Goal: Transaction & Acquisition: Obtain resource

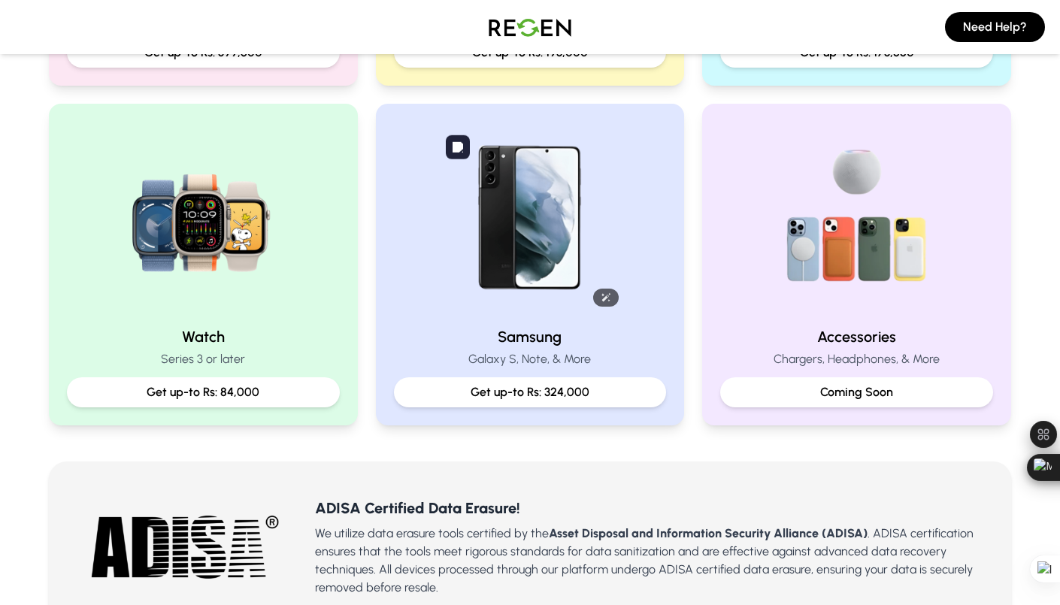
scroll to position [607, 0]
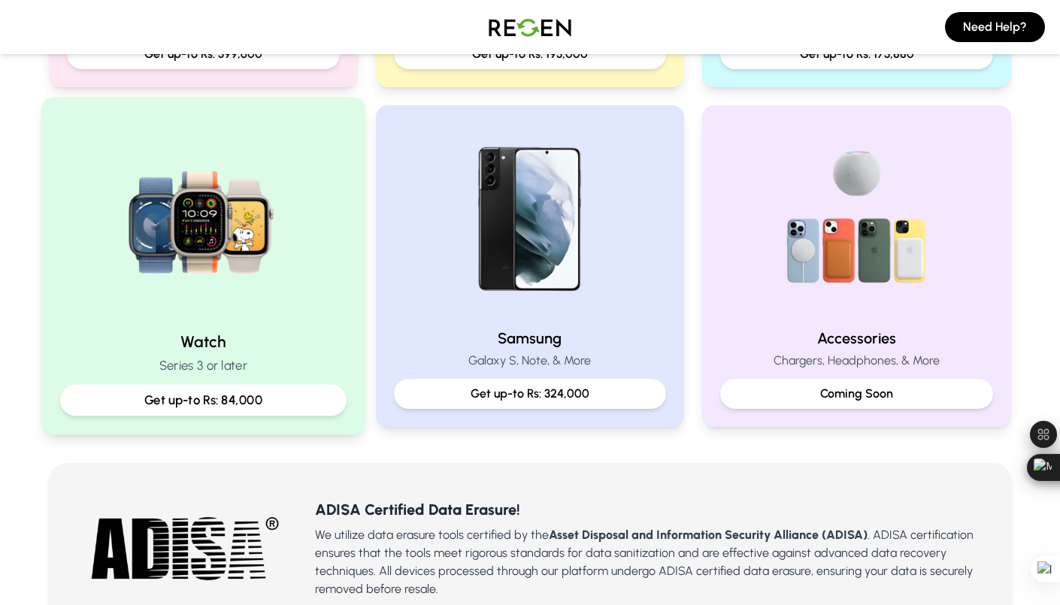
click at [245, 398] on p "Get up-to Rs: 84,000" at bounding box center [203, 400] width 261 height 19
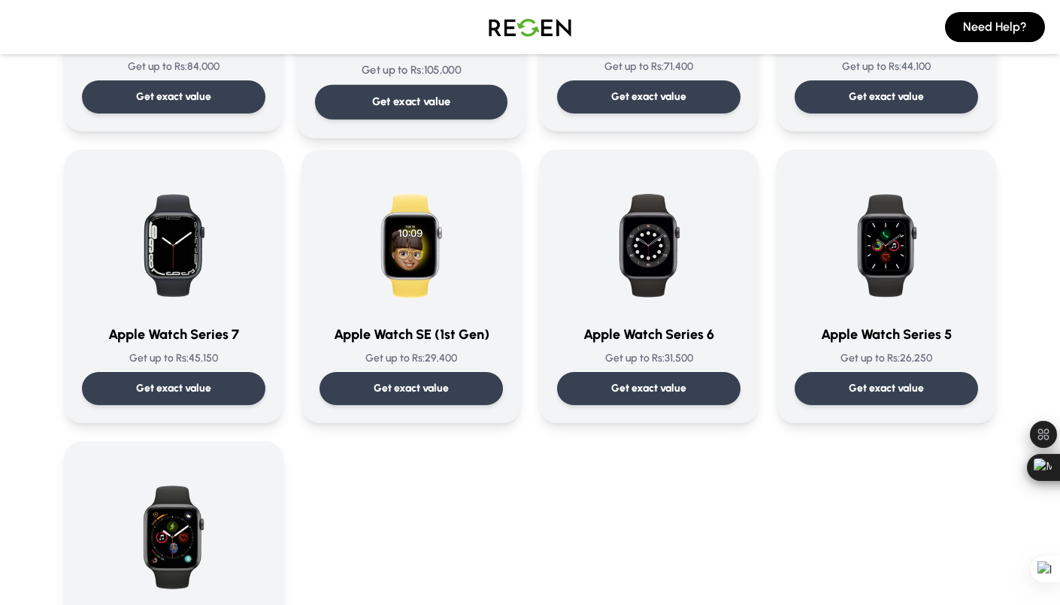
scroll to position [314, 0]
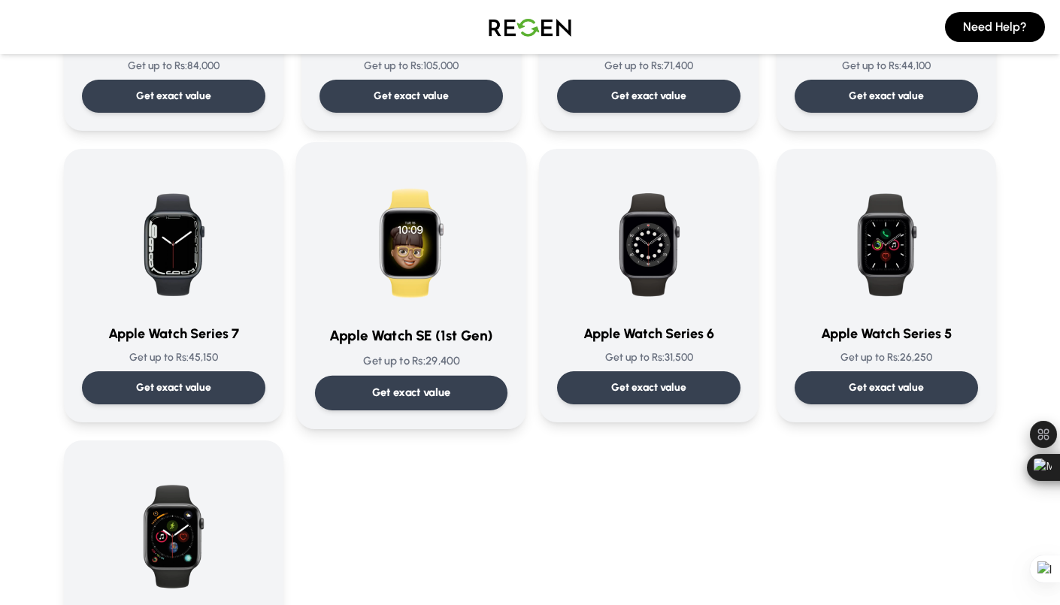
click at [379, 382] on div "Get exact value" at bounding box center [411, 393] width 192 height 35
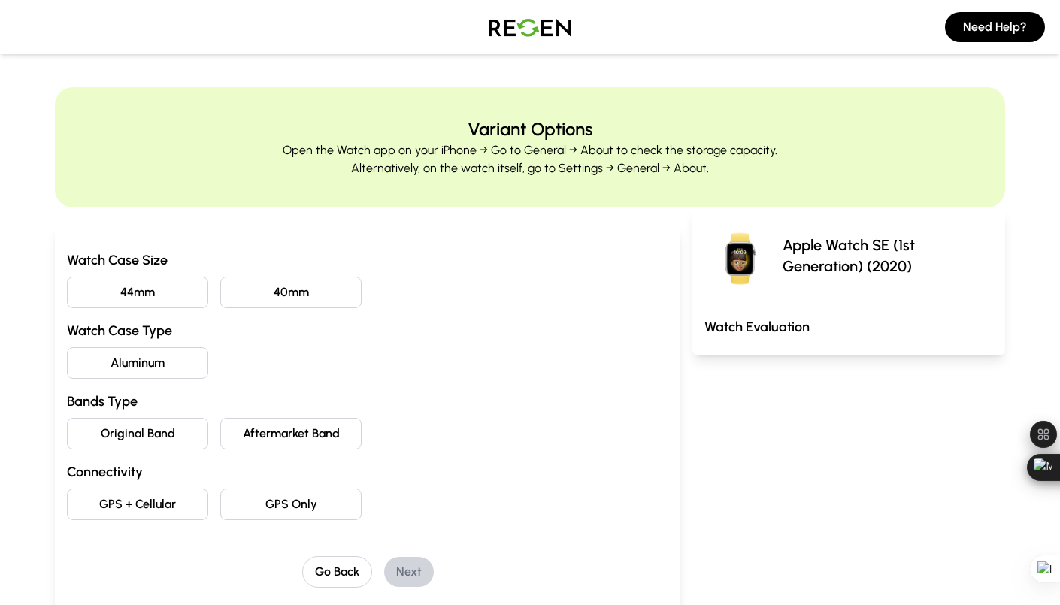
click at [171, 295] on button "44mm" at bounding box center [137, 293] width 141 height 32
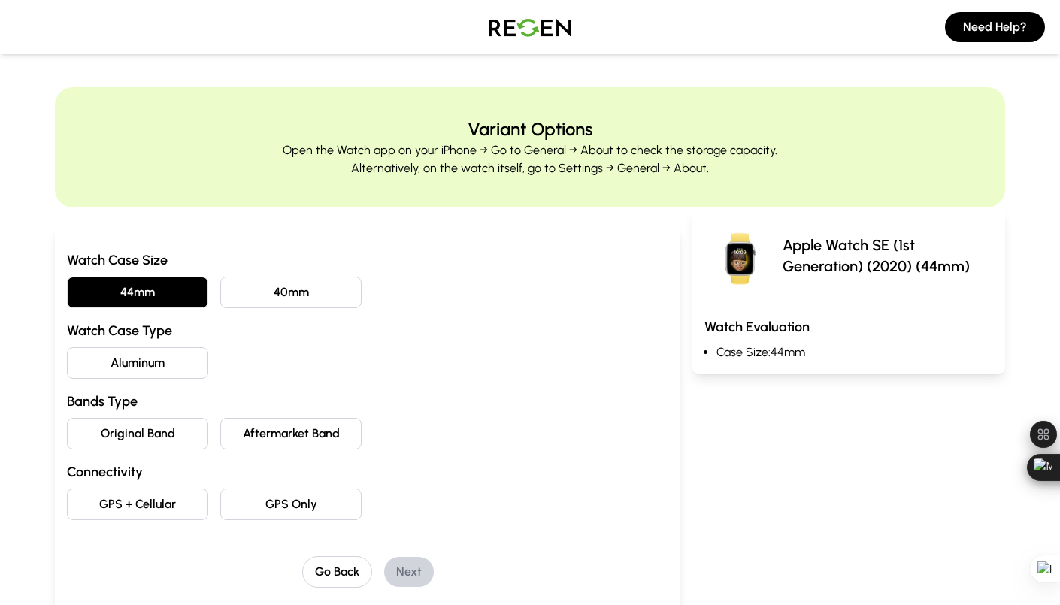
click at [159, 352] on button "Aluminum" at bounding box center [137, 363] width 141 height 32
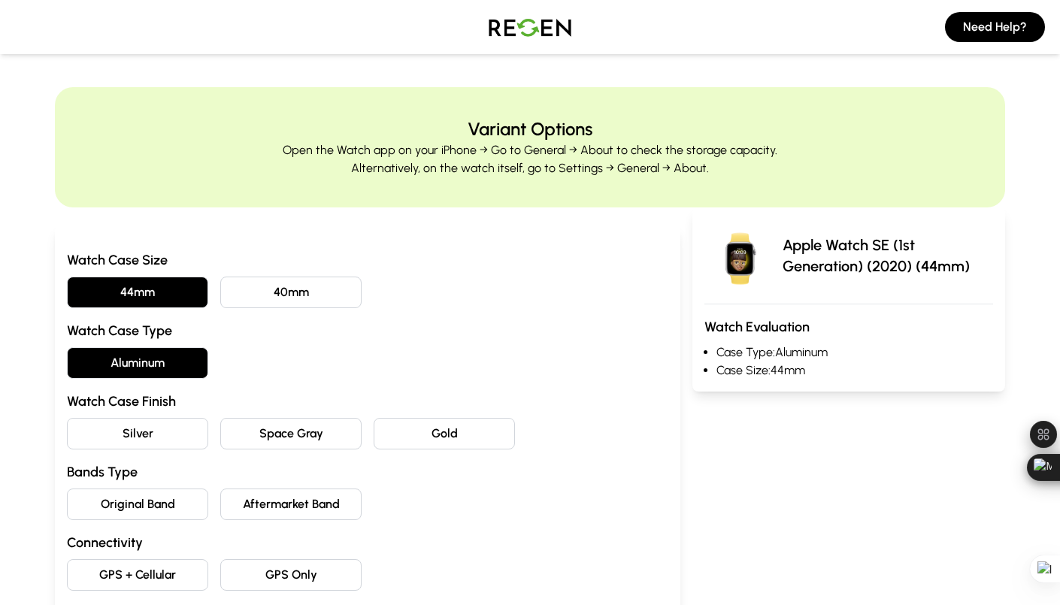
click at [265, 434] on button "Space Gray" at bounding box center [290, 434] width 141 height 32
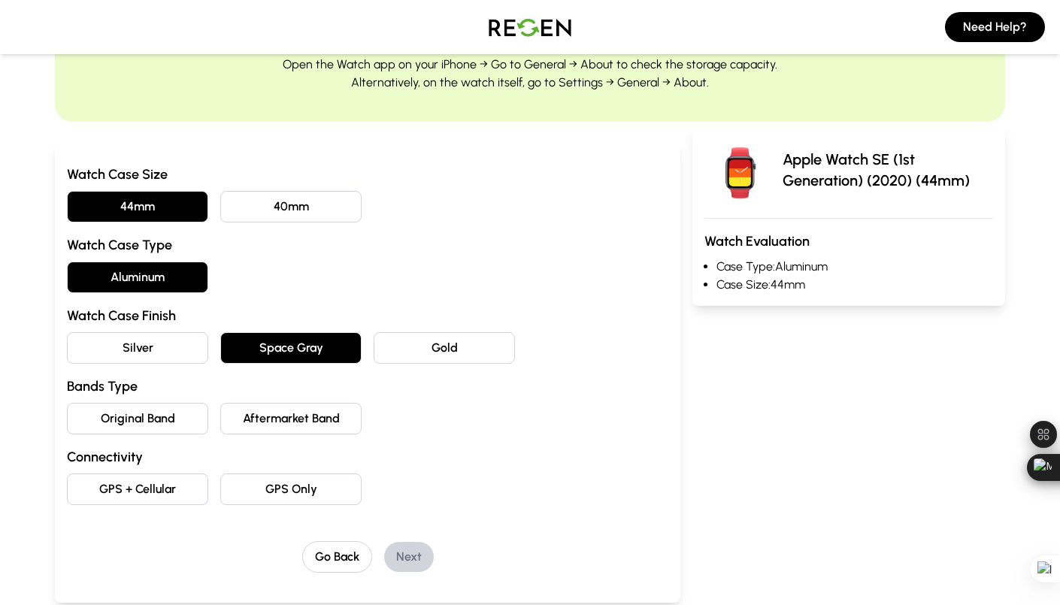
scroll to position [88, 0]
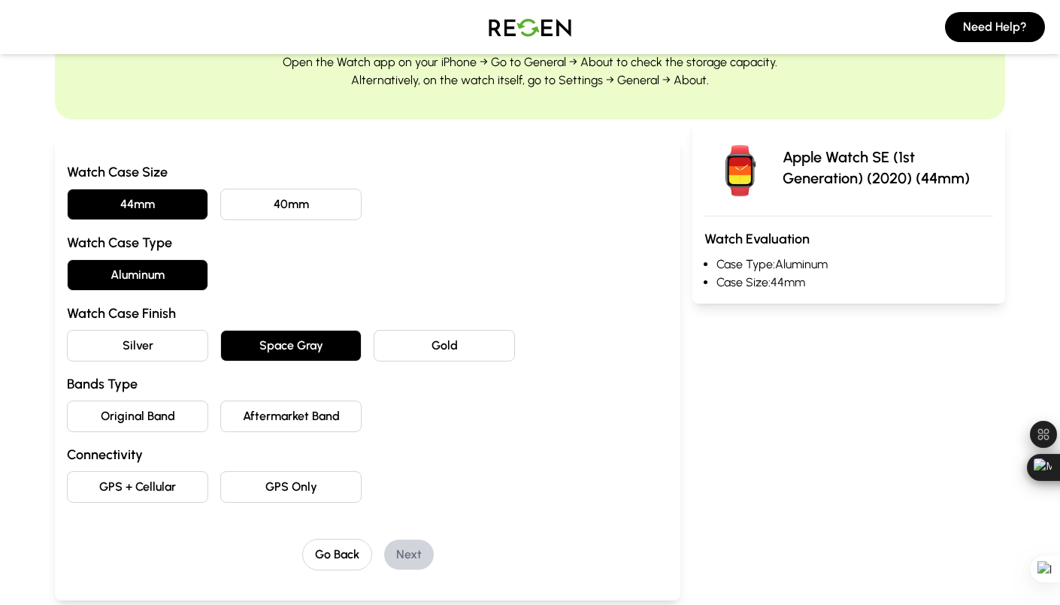
click at [153, 416] on button "Original Band" at bounding box center [137, 417] width 141 height 32
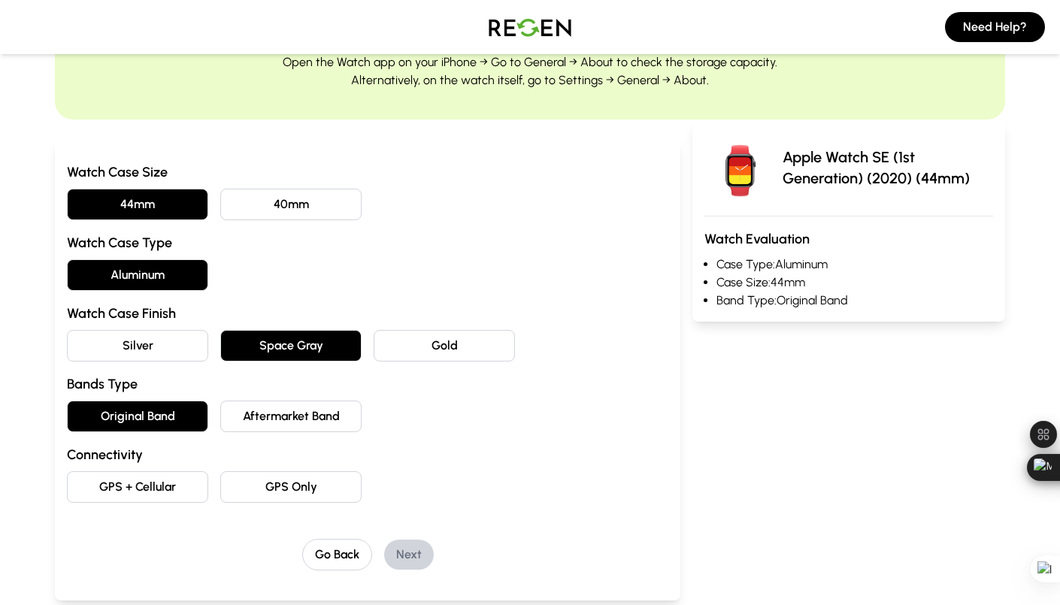
click at [295, 485] on button "GPS Only" at bounding box center [290, 487] width 141 height 32
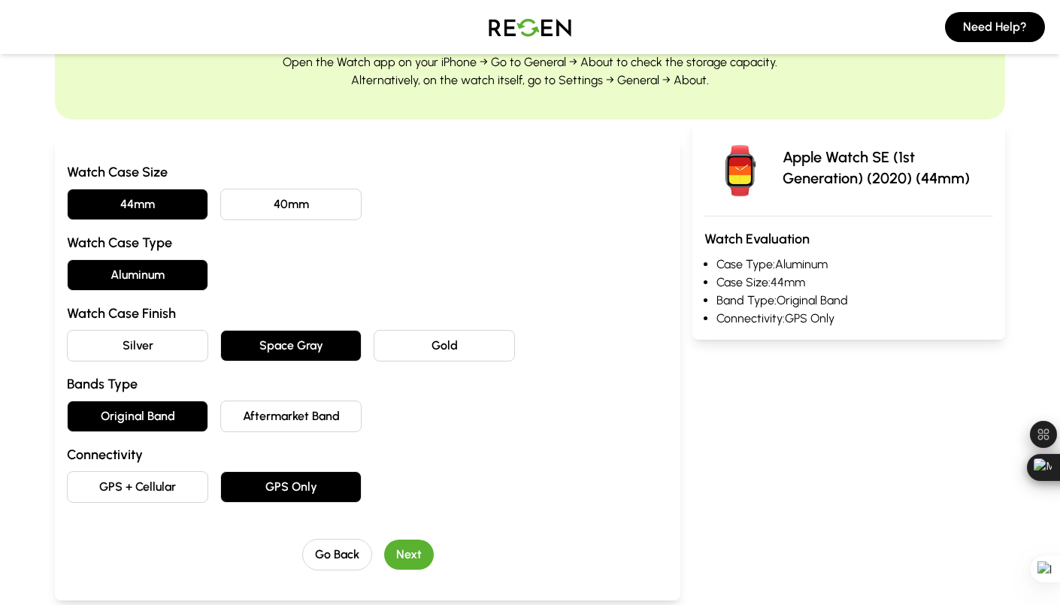
click at [407, 555] on button "Next" at bounding box center [409, 555] width 50 height 30
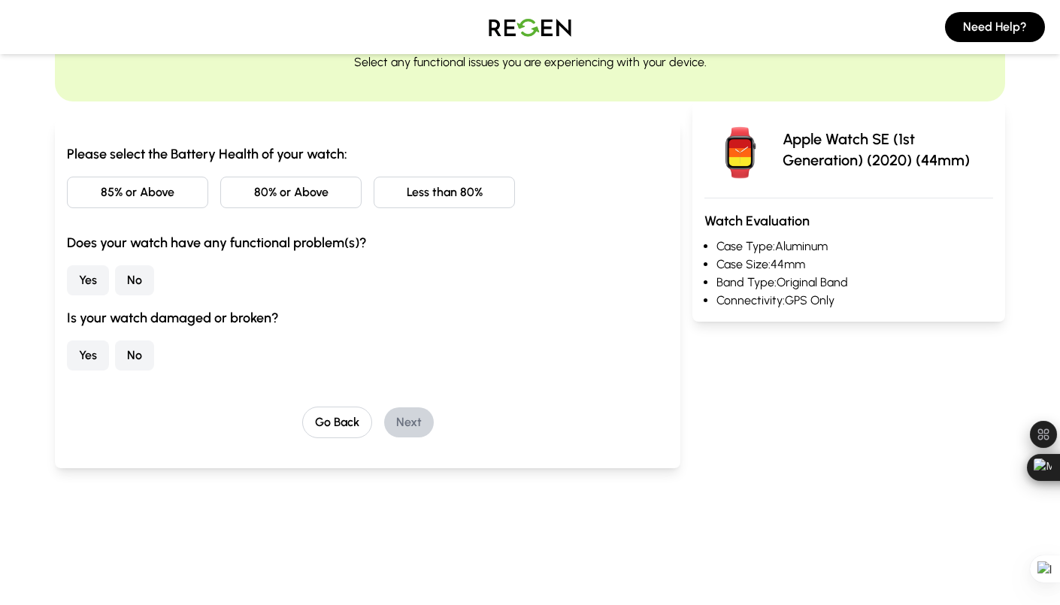
click at [163, 191] on button "85% or Above" at bounding box center [137, 193] width 141 height 32
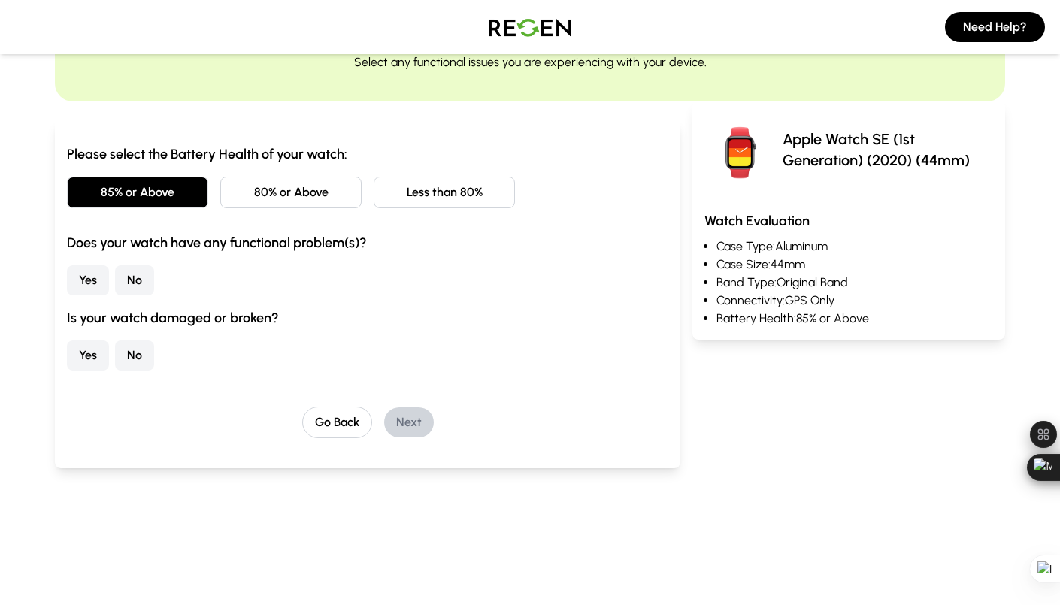
click at [135, 282] on button "No" at bounding box center [134, 280] width 39 height 30
click at [125, 358] on button "No" at bounding box center [134, 355] width 39 height 30
click at [406, 419] on button "Next" at bounding box center [409, 422] width 50 height 30
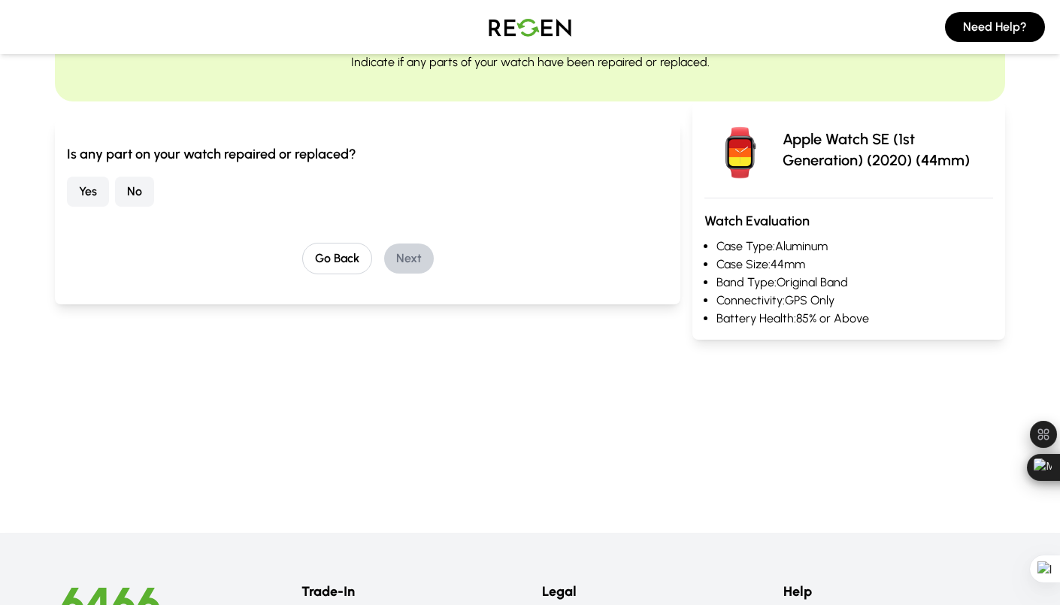
click at [132, 189] on button "No" at bounding box center [134, 192] width 39 height 30
click at [412, 249] on button "Next" at bounding box center [409, 258] width 50 height 30
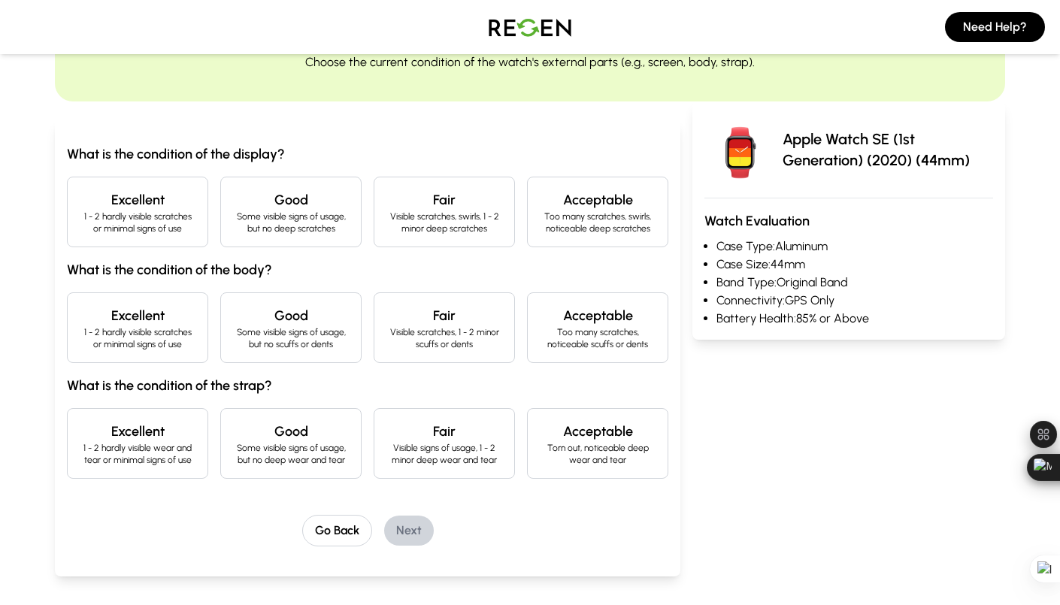
click at [552, 204] on h4 "Acceptable" at bounding box center [598, 199] width 116 height 21
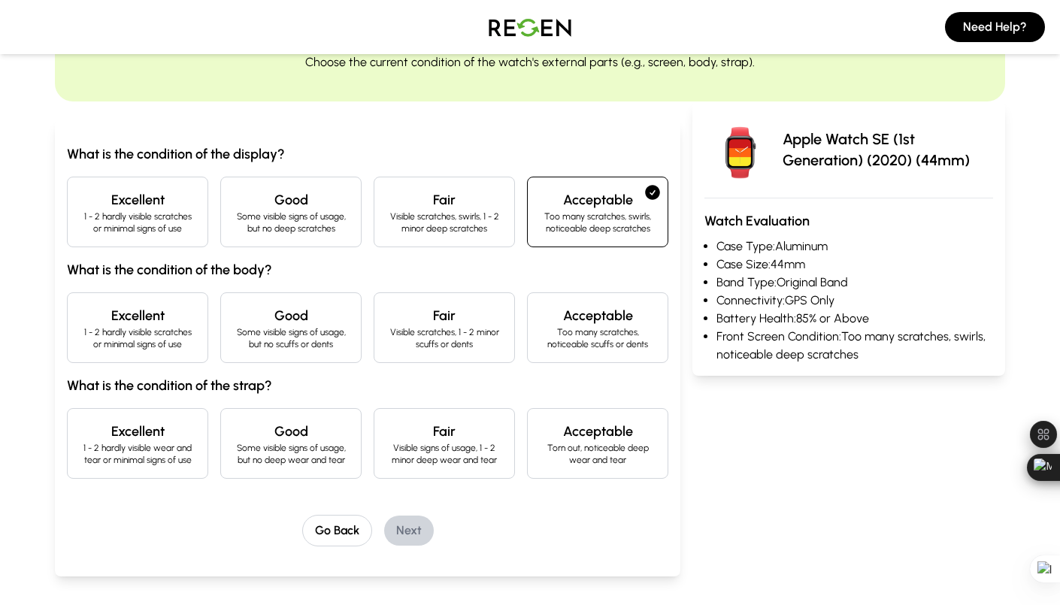
click at [168, 333] on p "1 - 2 hardly visible scratches or minimal signs of use" at bounding box center [138, 338] width 116 height 24
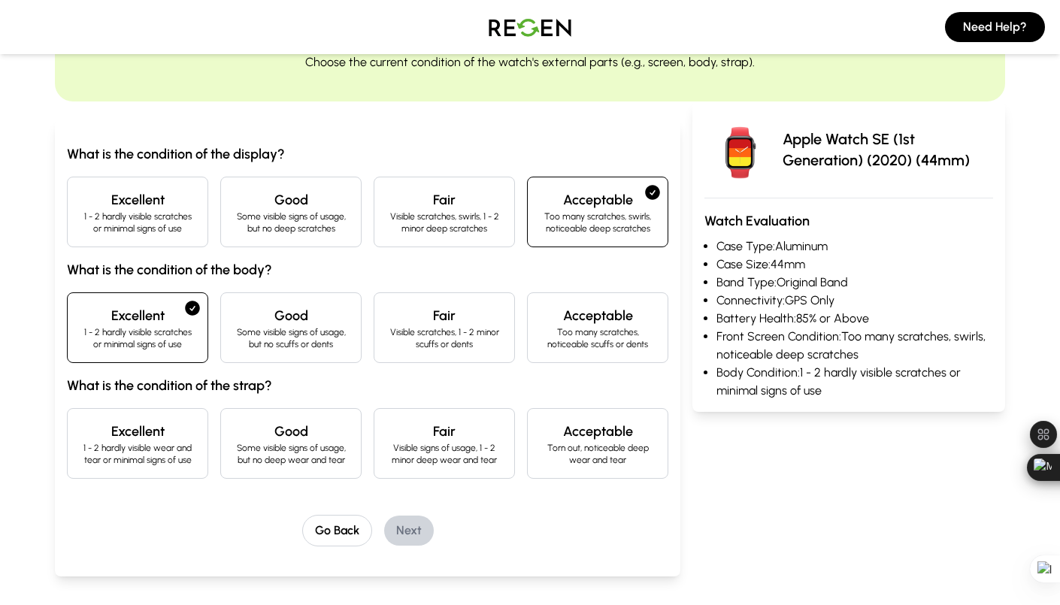
click at [174, 335] on p "1 - 2 hardly visible scratches or minimal signs of use" at bounding box center [138, 338] width 116 height 24
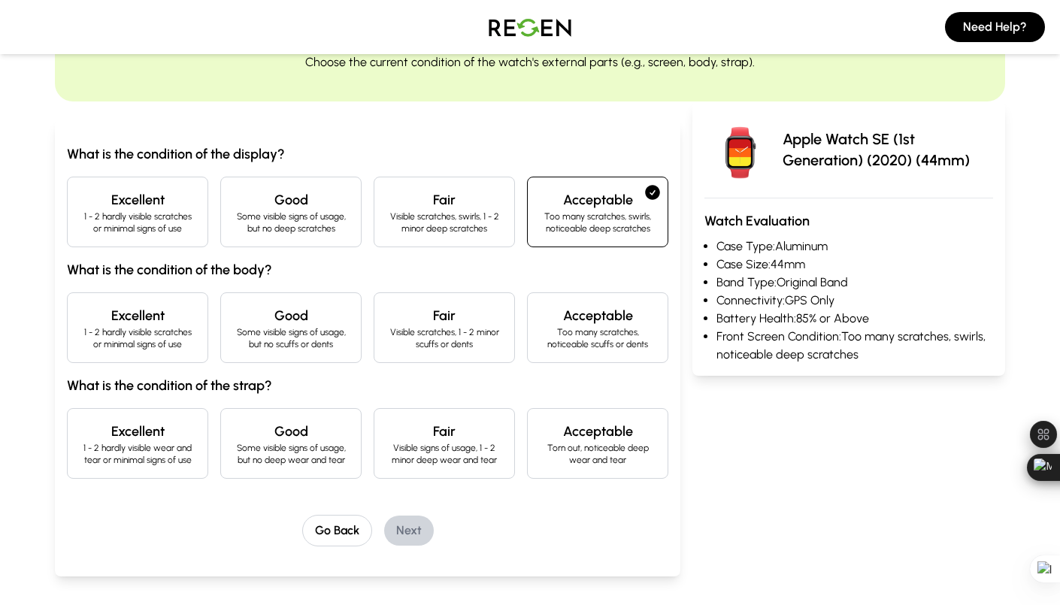
click at [300, 335] on p "Some visible signs of usage, but no scuffs or dents" at bounding box center [291, 338] width 116 height 24
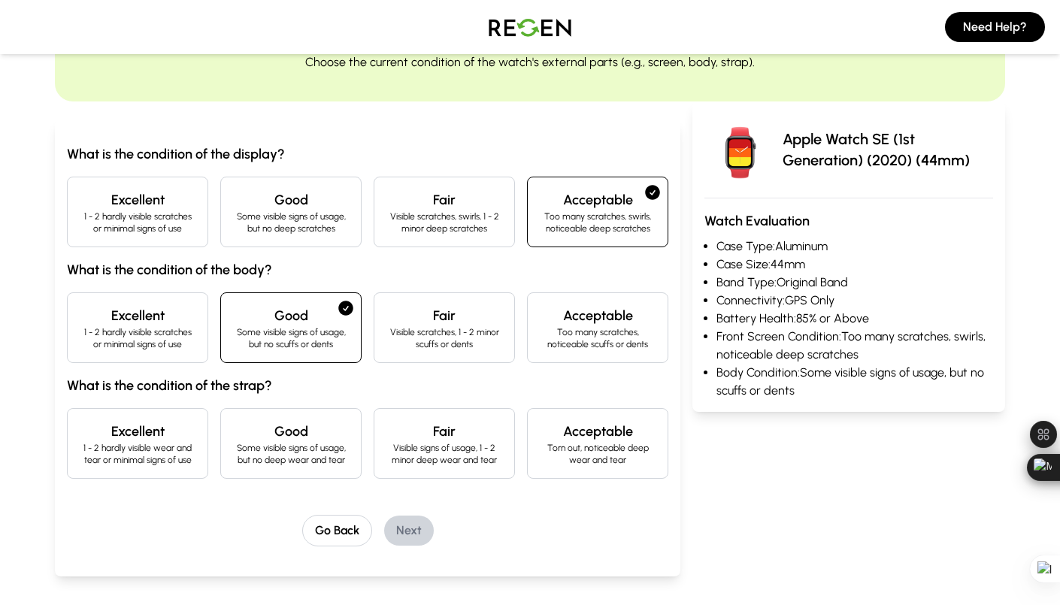
click at [141, 435] on h4 "Excellent" at bounding box center [138, 431] width 116 height 21
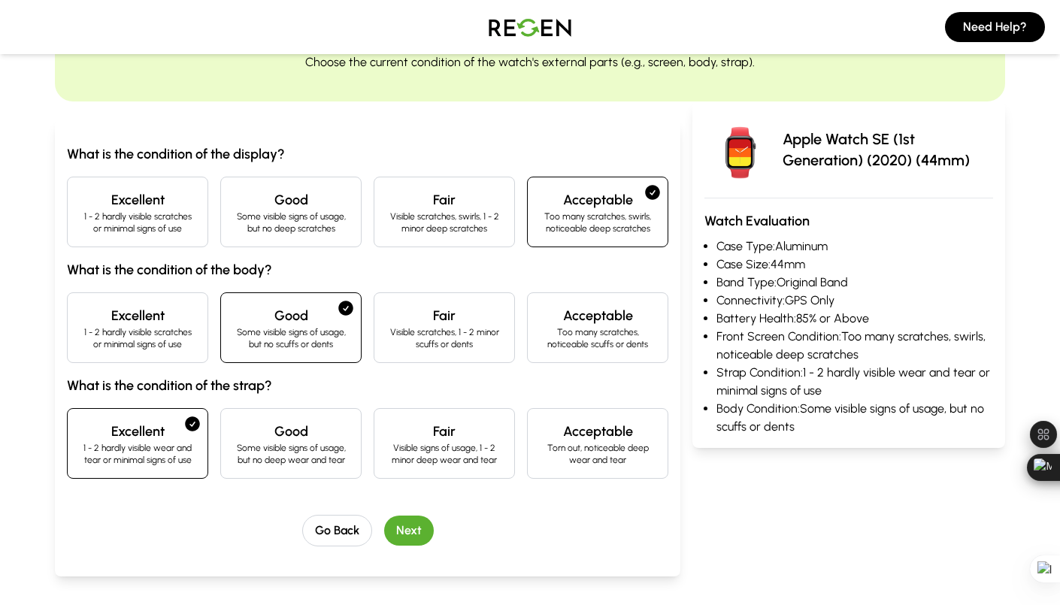
click at [138, 305] on h4 "Excellent" at bounding box center [138, 315] width 116 height 21
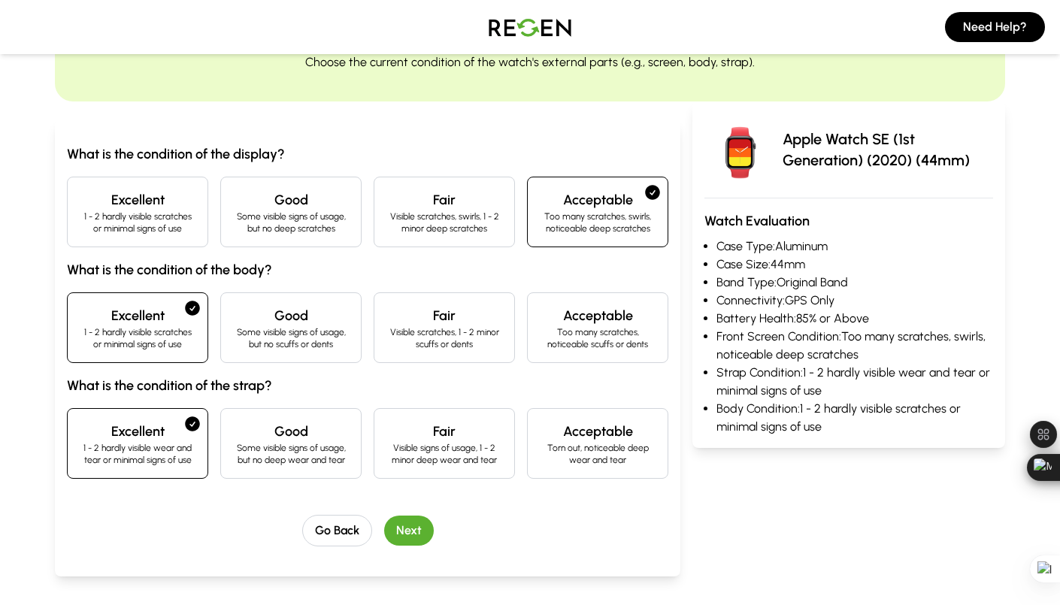
click at [407, 528] on button "Next" at bounding box center [409, 531] width 50 height 30
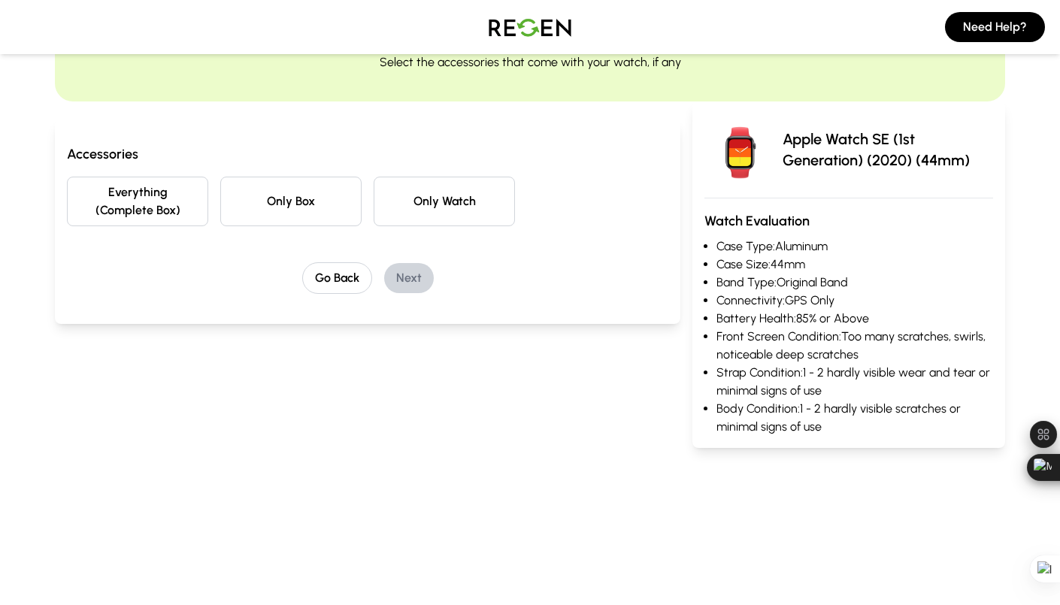
click at [169, 204] on button "Everything (Complete Box)" at bounding box center [137, 202] width 141 height 50
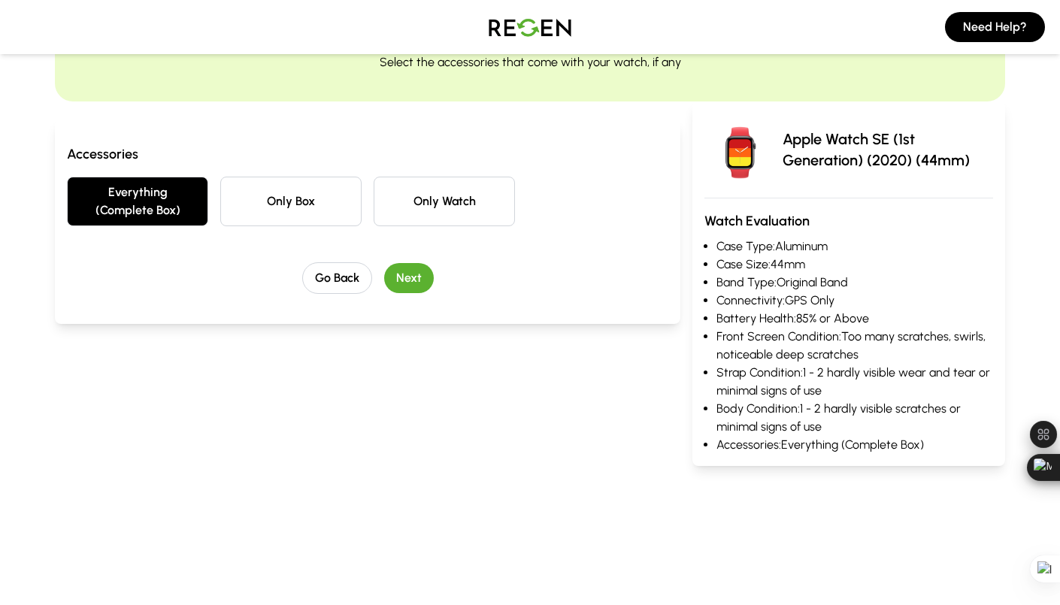
click at [419, 280] on button "Next" at bounding box center [409, 278] width 50 height 30
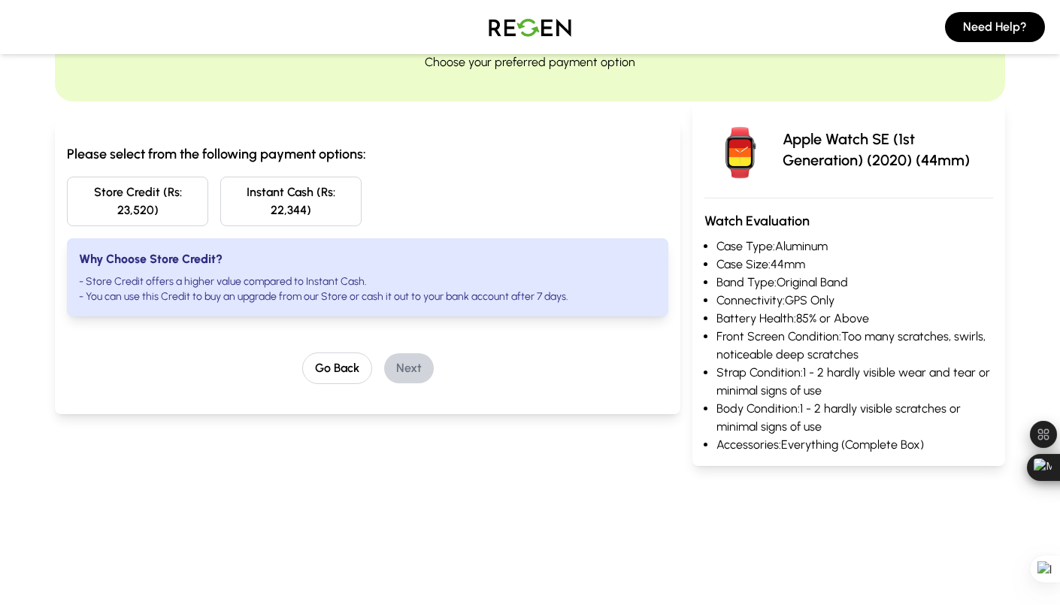
scroll to position [0, 0]
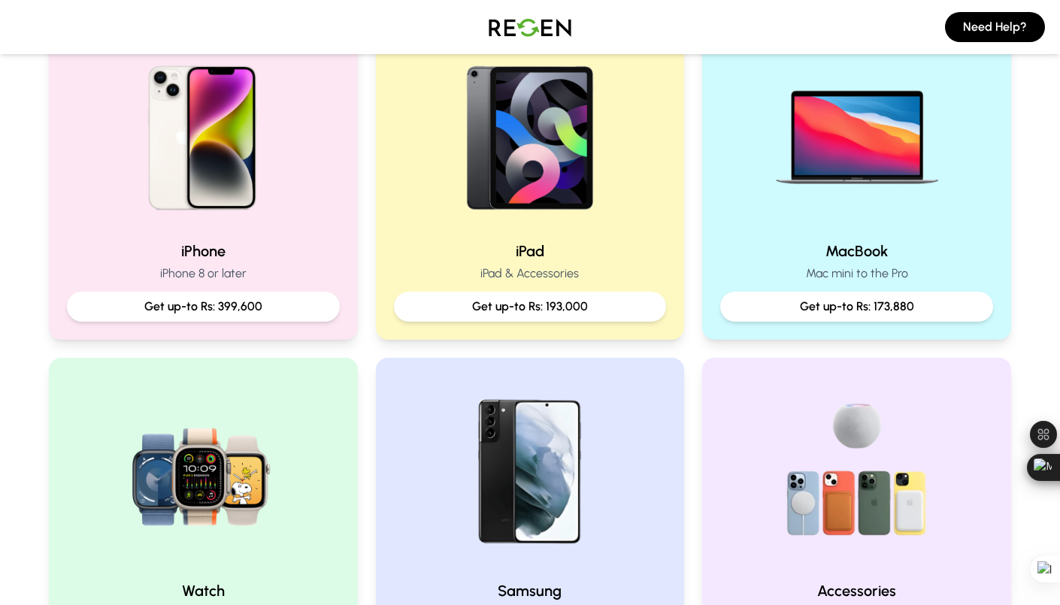
scroll to position [364, 0]
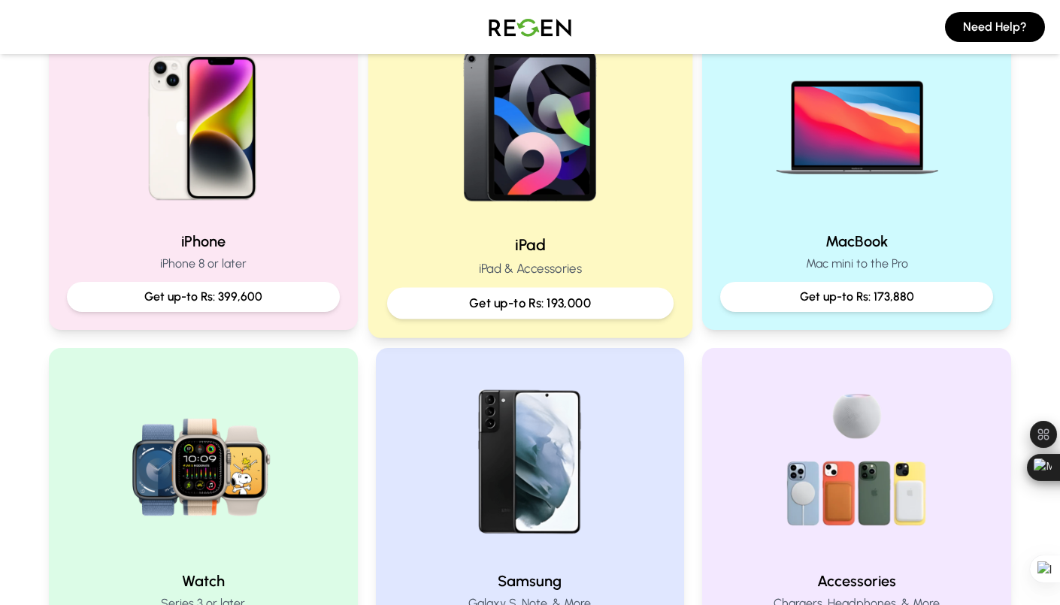
click at [582, 261] on p "iPad & Accessories" at bounding box center [530, 268] width 286 height 19
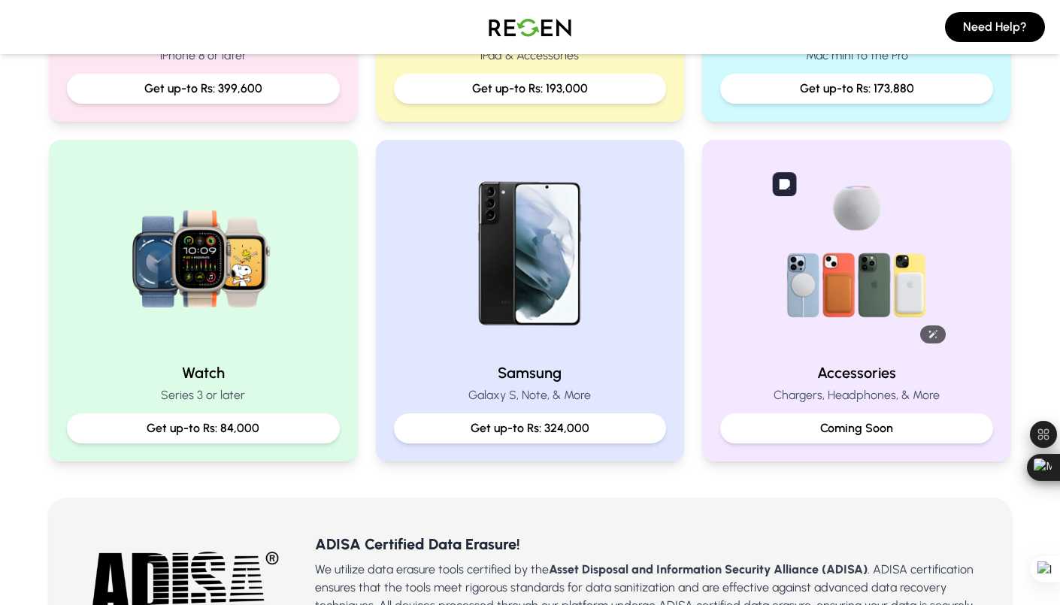
scroll to position [570, 0]
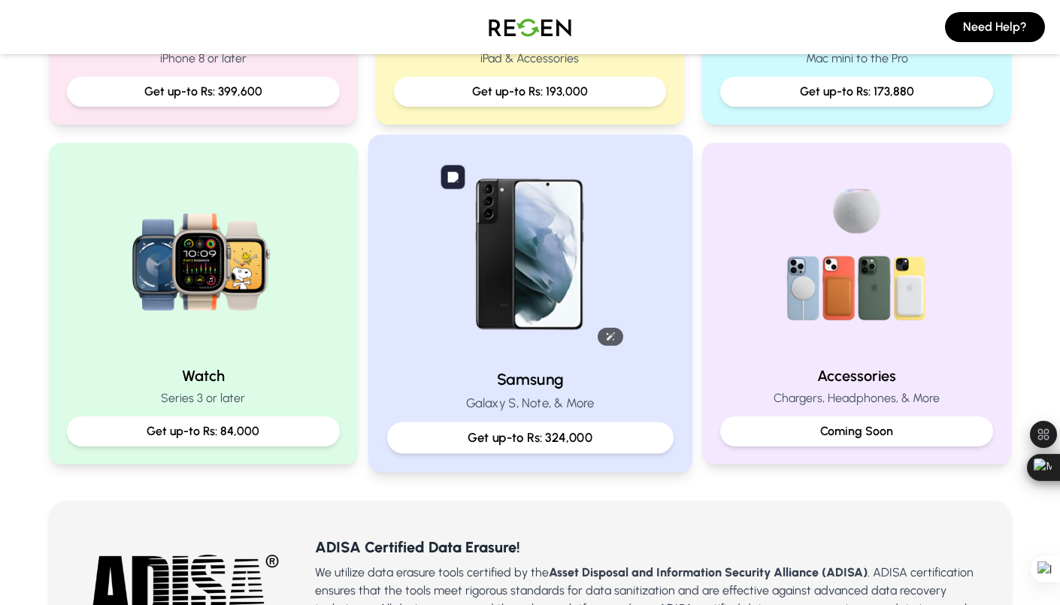
click at [555, 313] on img at bounding box center [530, 255] width 202 height 202
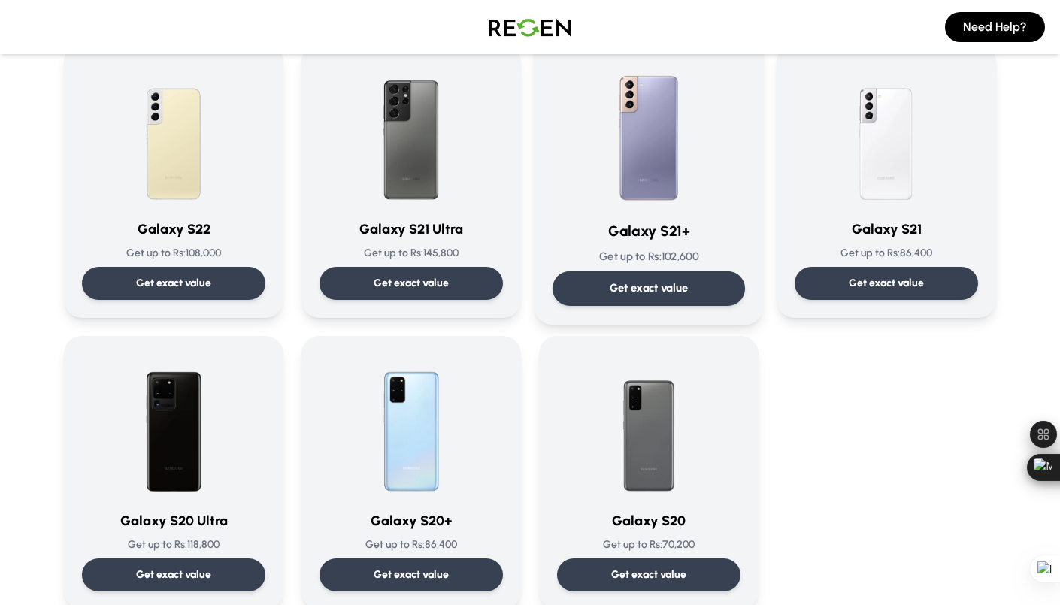
scroll to position [709, 0]
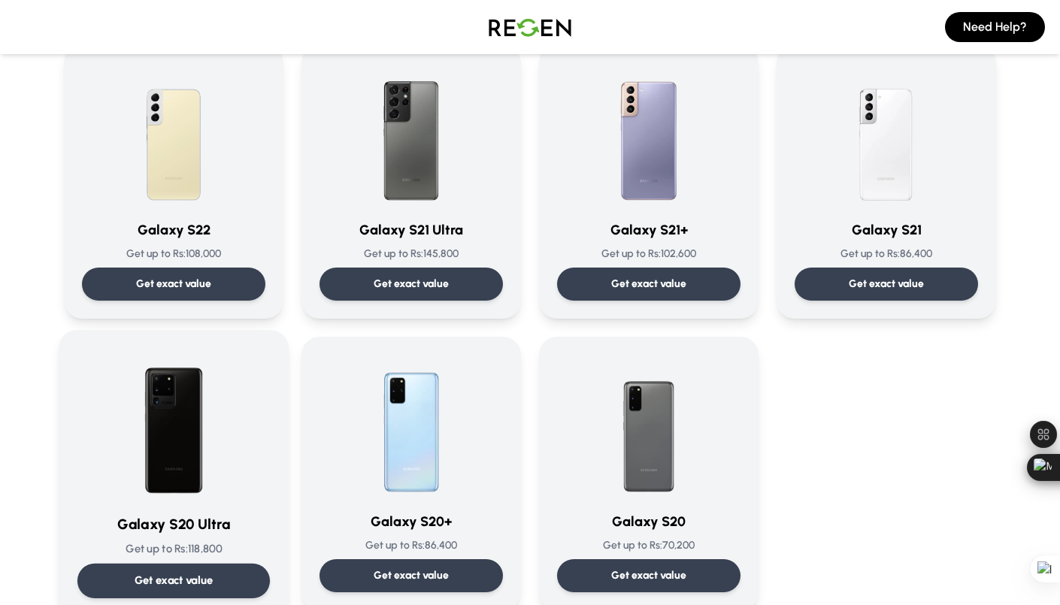
click at [191, 579] on p "Get exact value" at bounding box center [174, 581] width 79 height 16
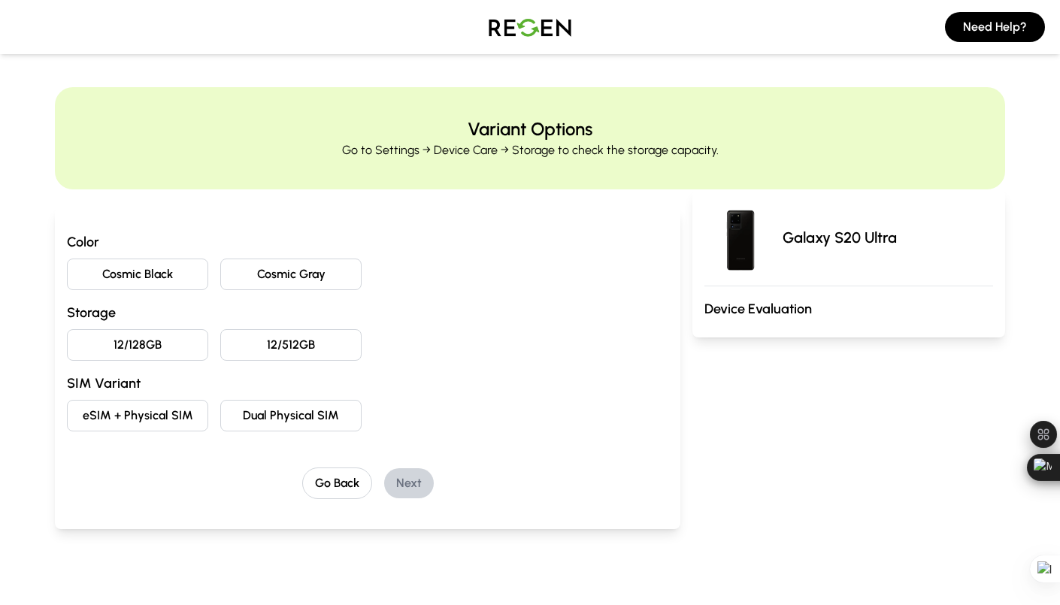
click at [198, 279] on button "Cosmic Black" at bounding box center [137, 275] width 141 height 32
click at [313, 347] on button "12/512GB" at bounding box center [290, 345] width 141 height 32
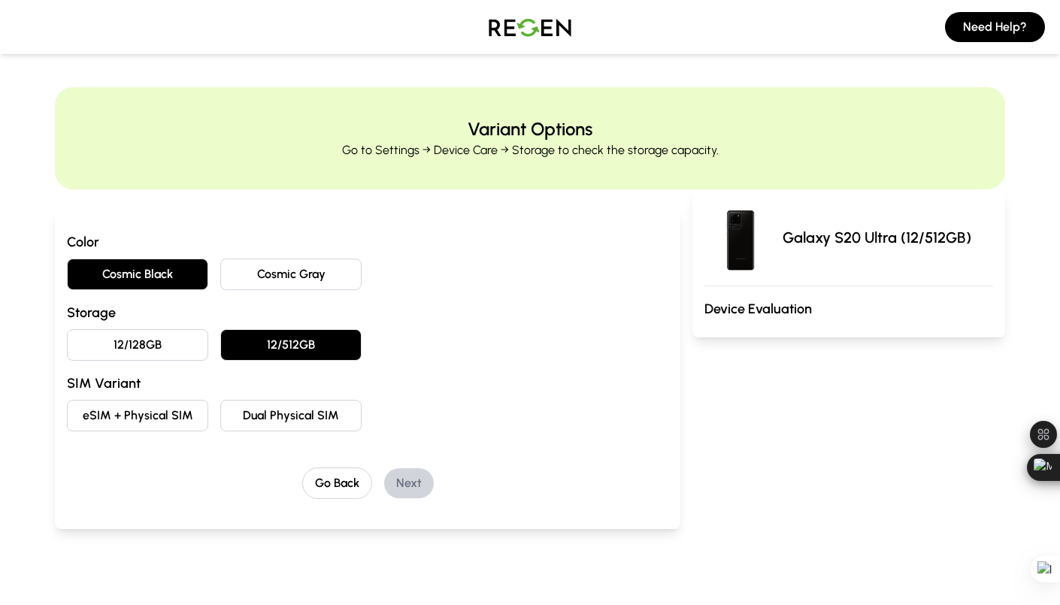
click at [265, 400] on button "Dual Physical SIM" at bounding box center [290, 416] width 141 height 32
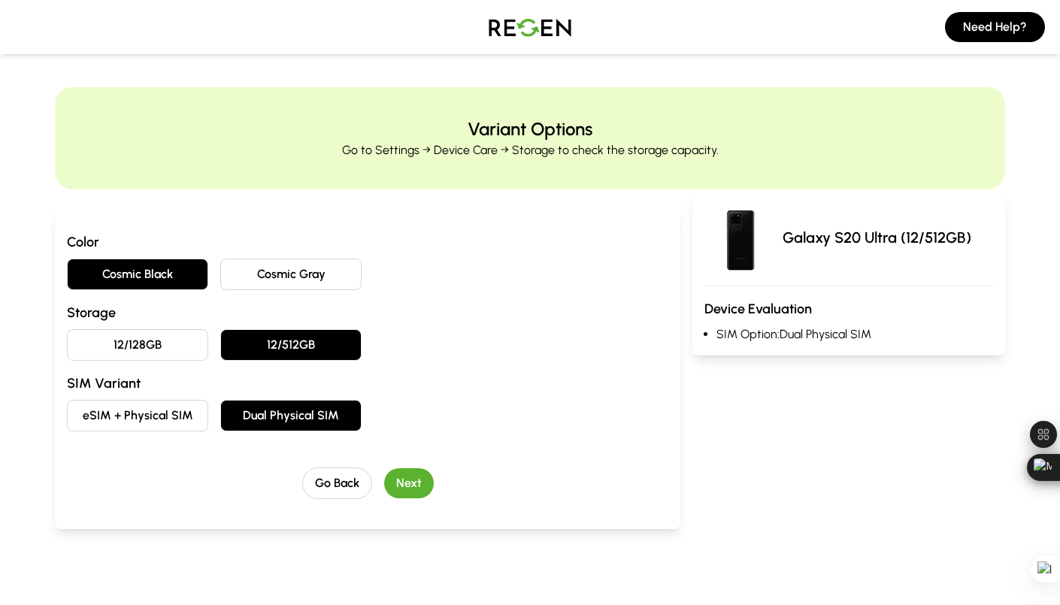
click at [407, 473] on button "Next" at bounding box center [409, 483] width 50 height 30
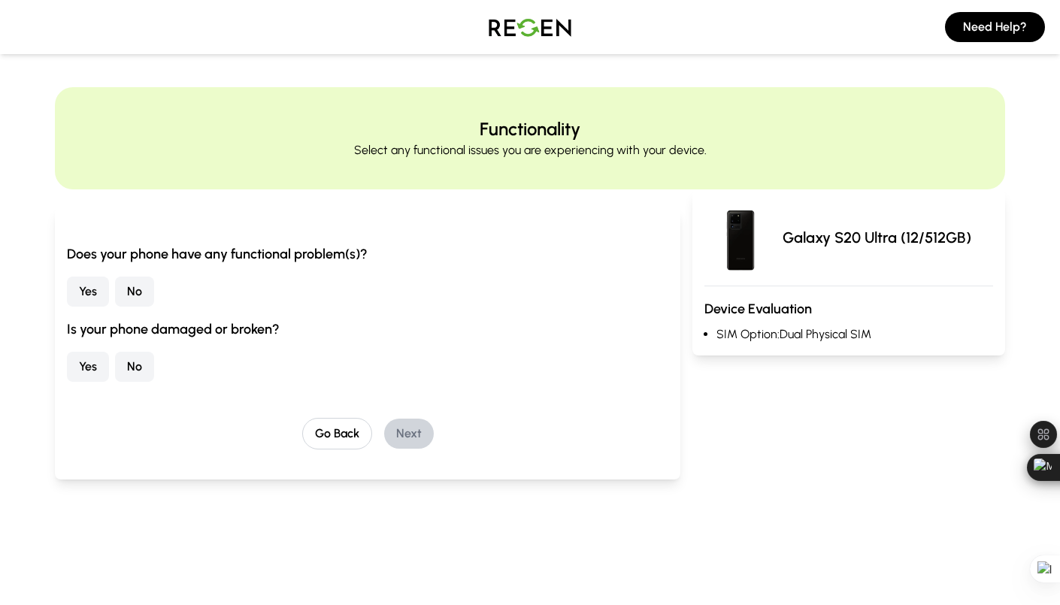
click at [132, 287] on button "No" at bounding box center [134, 292] width 39 height 30
click at [133, 368] on button "No" at bounding box center [134, 367] width 39 height 30
click at [392, 430] on button "Next" at bounding box center [409, 434] width 50 height 30
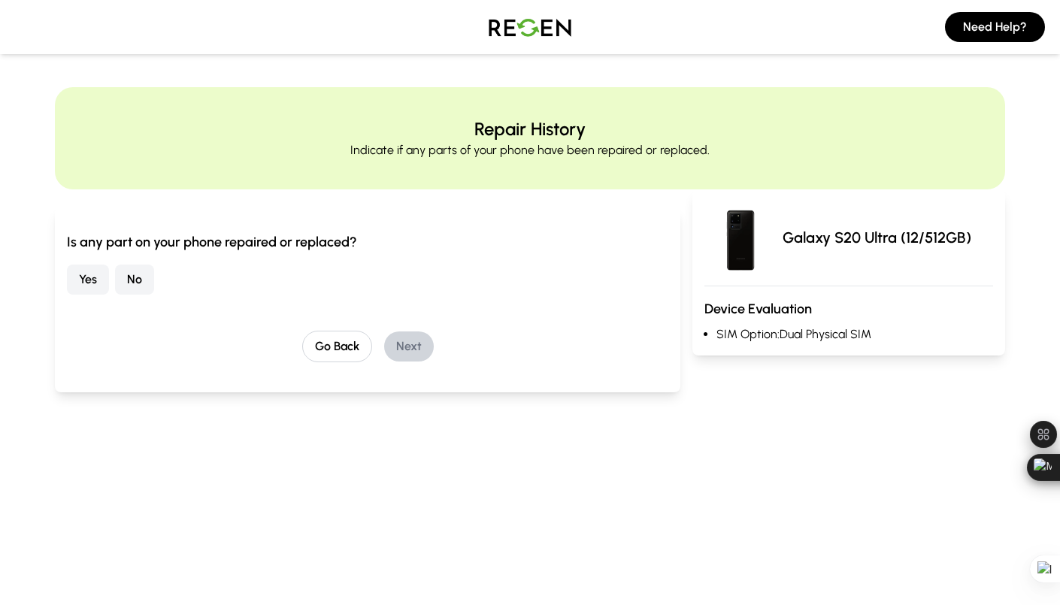
click at [130, 289] on button "No" at bounding box center [134, 280] width 39 height 30
click at [401, 358] on button "Next" at bounding box center [409, 346] width 50 height 30
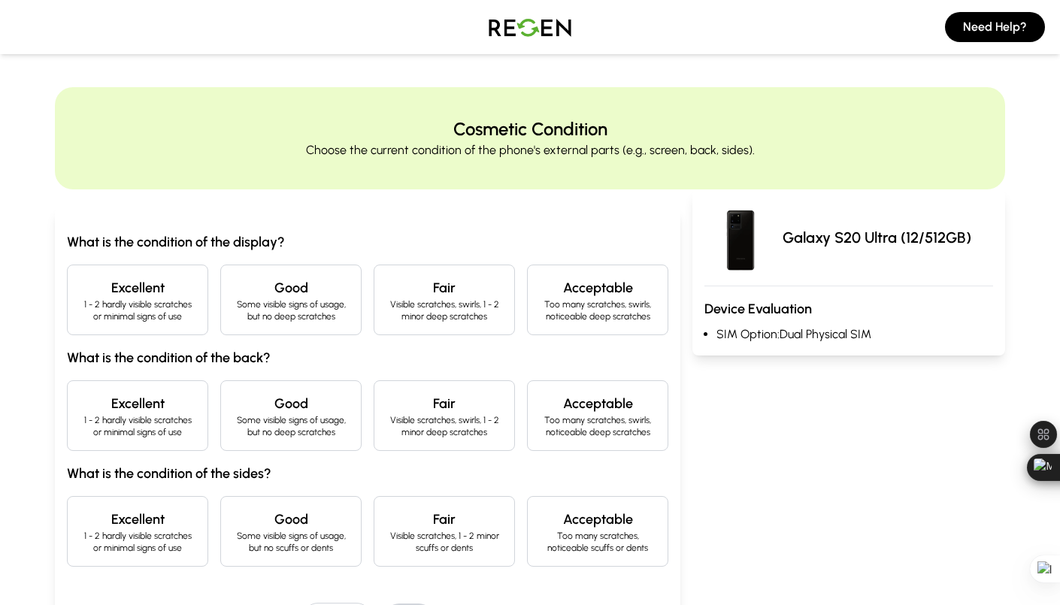
click at [540, 301] on p "Too many scratches, swirls, noticeable deep scratches" at bounding box center [598, 310] width 116 height 24
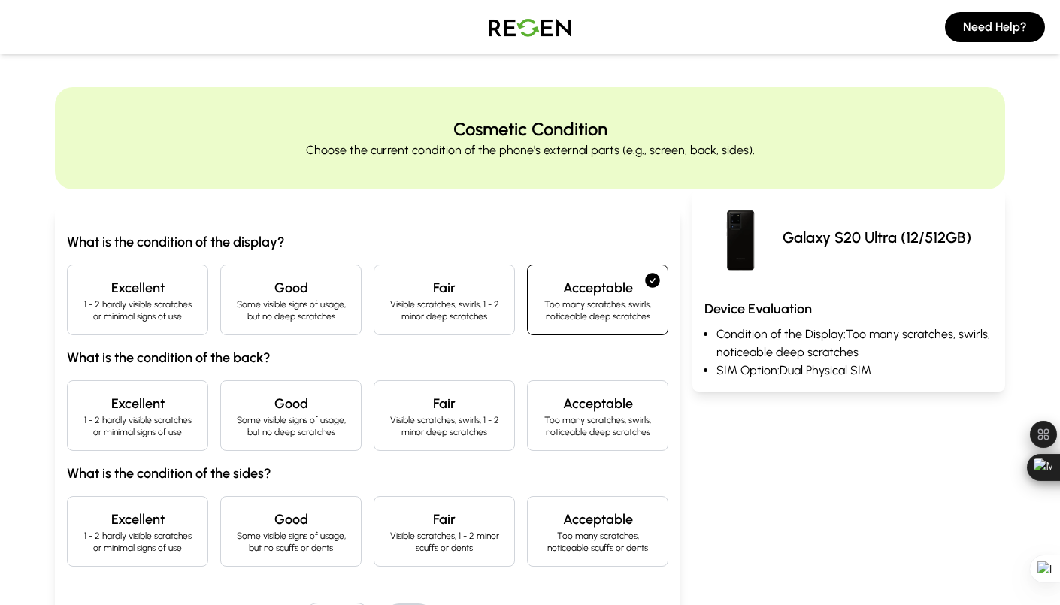
click at [125, 401] on h4 "Excellent" at bounding box center [138, 403] width 116 height 21
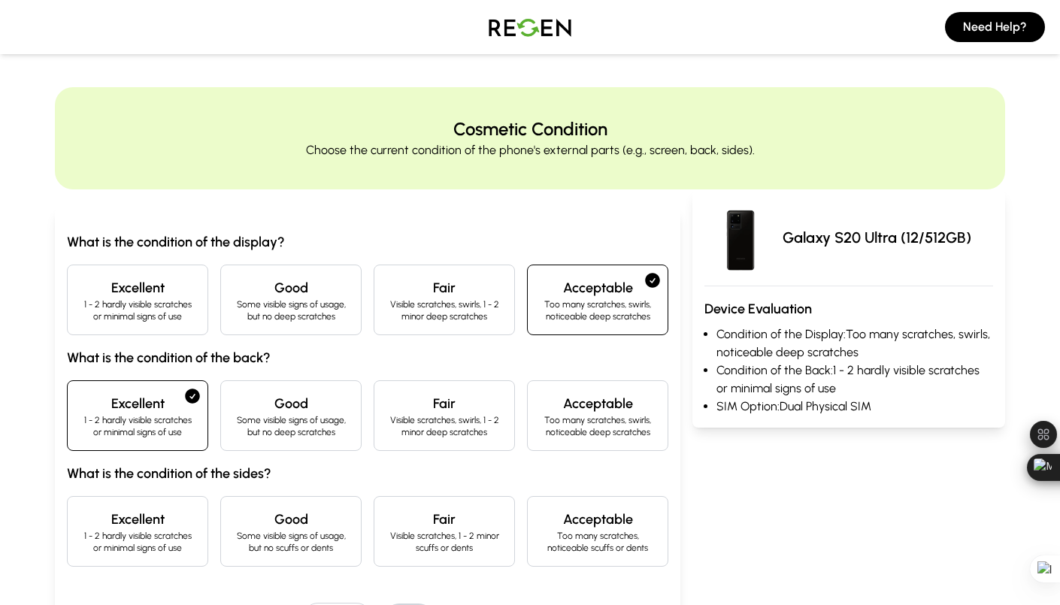
click at [140, 551] on p "1 - 2 hardly visible scratches or minimal signs of use" at bounding box center [138, 542] width 116 height 24
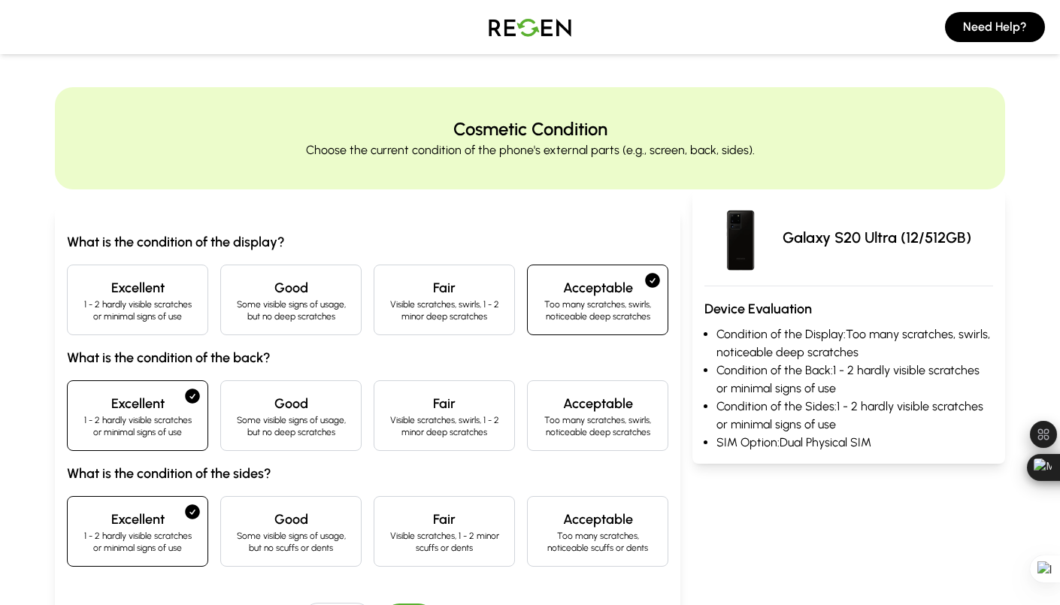
click at [448, 431] on p "Visible scratches, swirls, 1 - 2 minor deep scratches" at bounding box center [444, 426] width 116 height 24
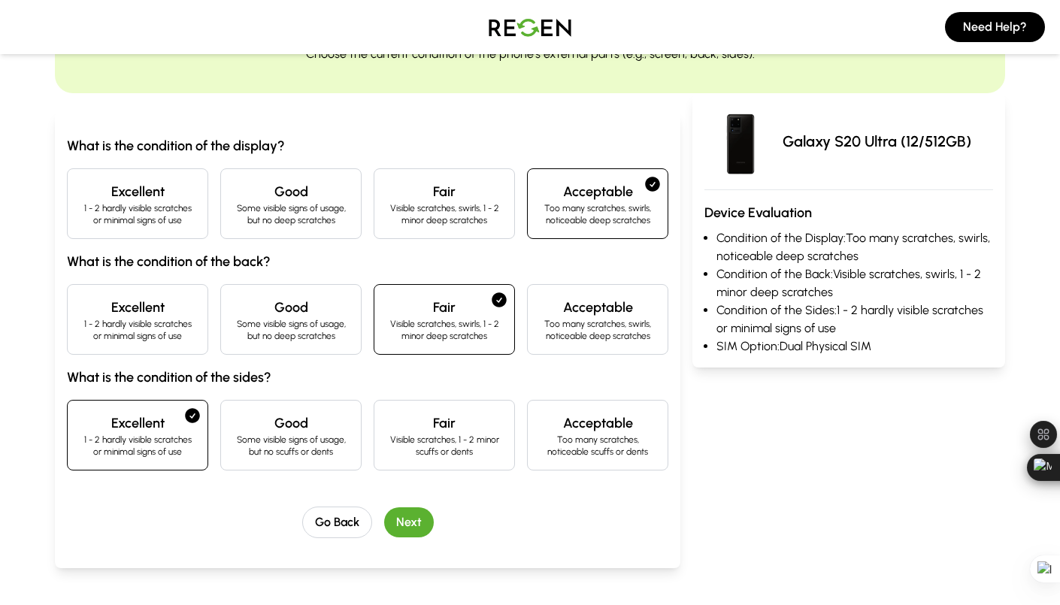
scroll to position [104, 0]
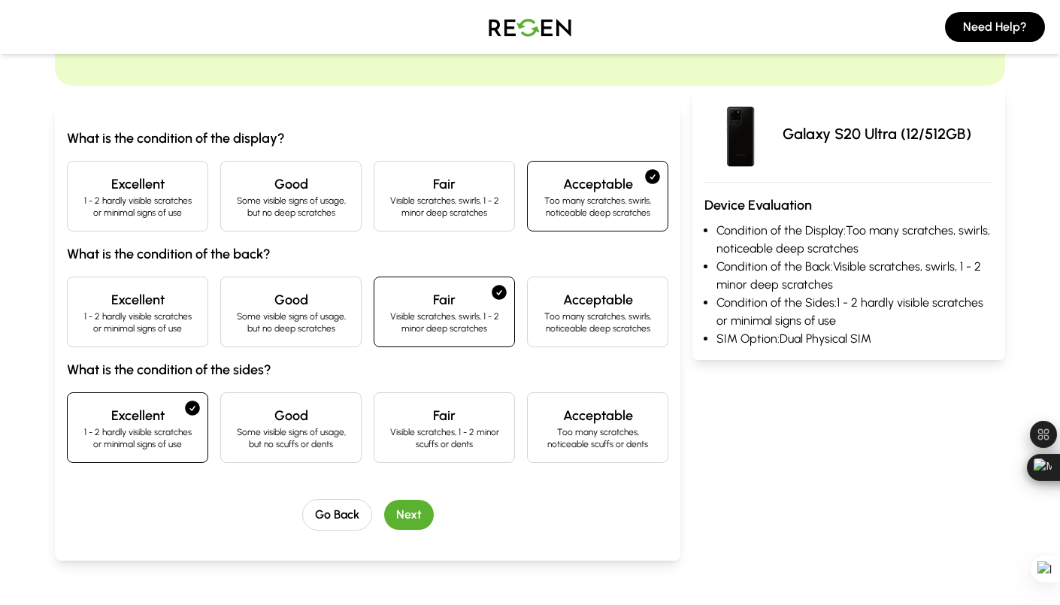
click at [582, 300] on h4 "Acceptable" at bounding box center [598, 299] width 116 height 21
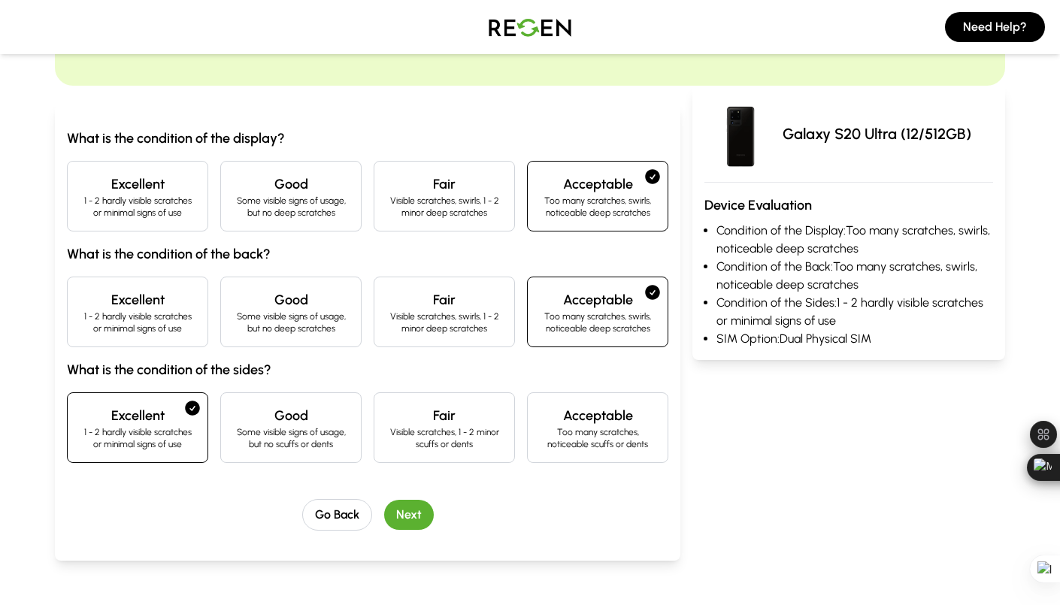
click at [401, 512] on button "Next" at bounding box center [409, 515] width 50 height 30
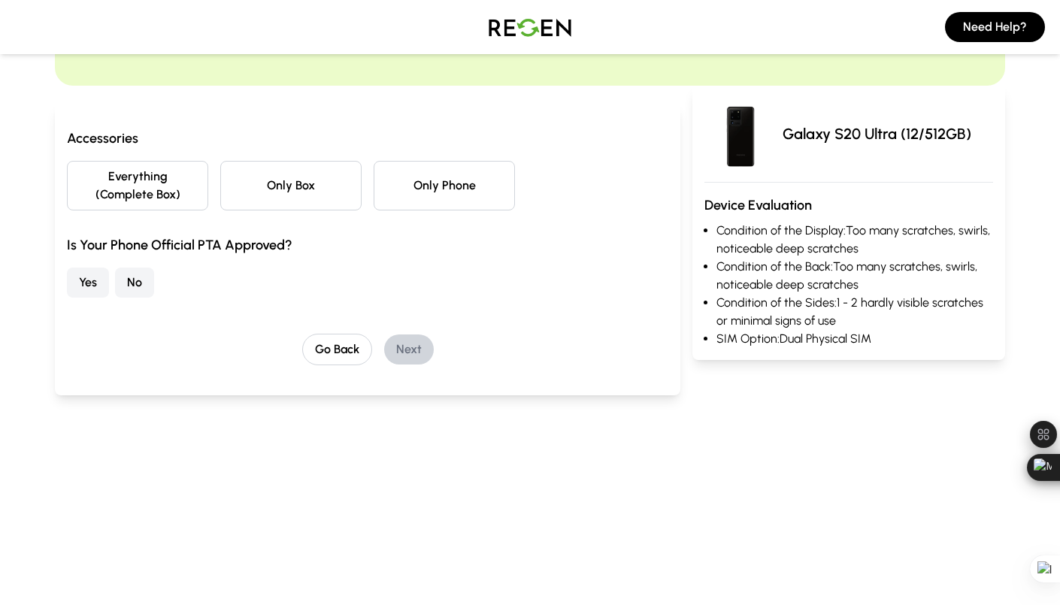
click at [448, 175] on button "Only Phone" at bounding box center [443, 186] width 141 height 50
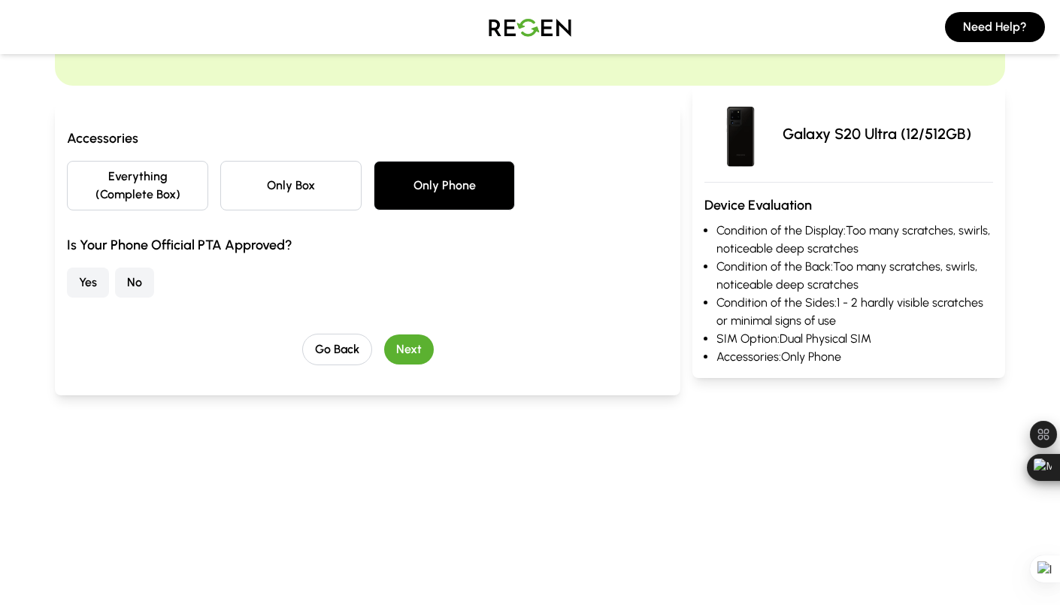
click at [128, 277] on button "No" at bounding box center [134, 283] width 39 height 30
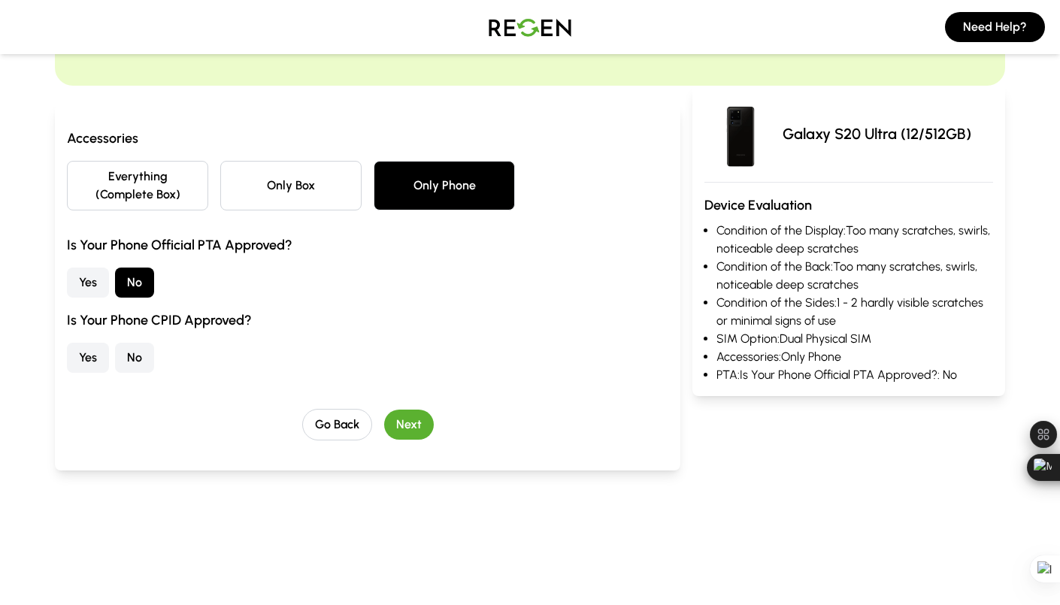
click at [82, 284] on button "Yes" at bounding box center [88, 283] width 42 height 30
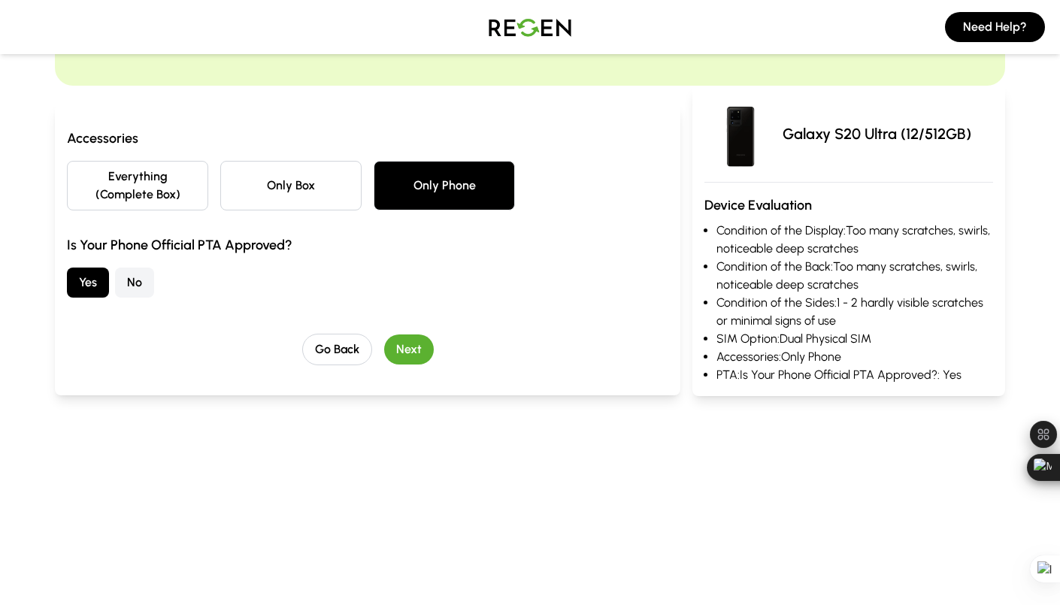
click at [432, 358] on div "Go Back Next" at bounding box center [367, 350] width 601 height 32
click at [414, 348] on button "Next" at bounding box center [409, 349] width 50 height 30
